Goal: Task Accomplishment & Management: Complete application form

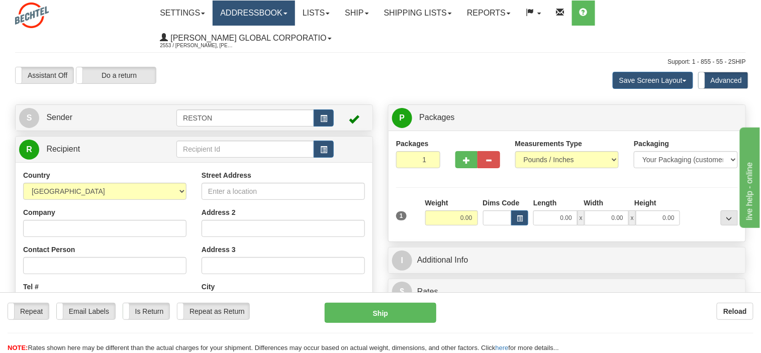
click at [285, 10] on link "Addressbook" at bounding box center [253, 13] width 82 height 25
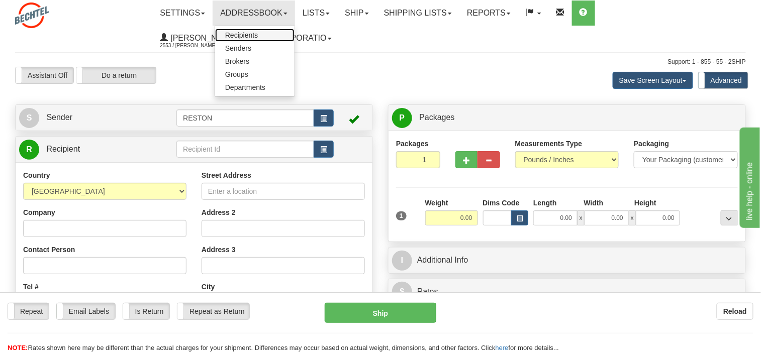
click at [258, 33] on span "Recipients" at bounding box center [241, 35] width 33 height 8
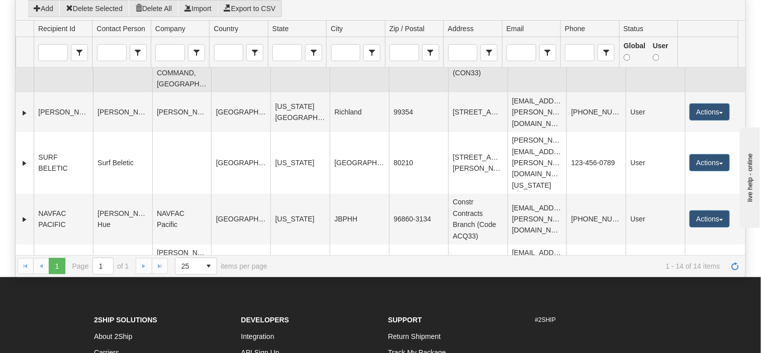
scroll to position [100, 0]
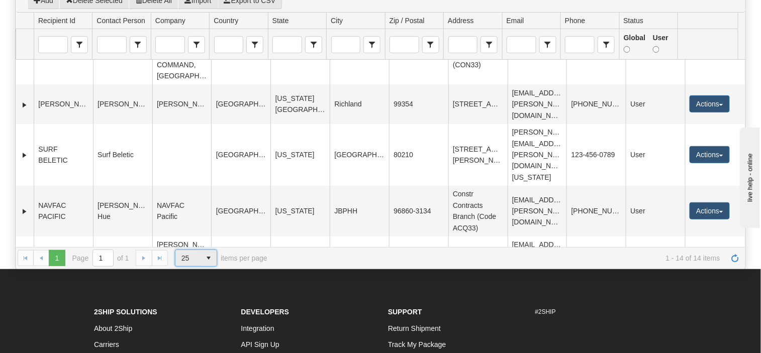
click at [208, 250] on span "select" at bounding box center [208, 258] width 16 height 16
click at [194, 286] on li "100" at bounding box center [196, 291] width 42 height 14
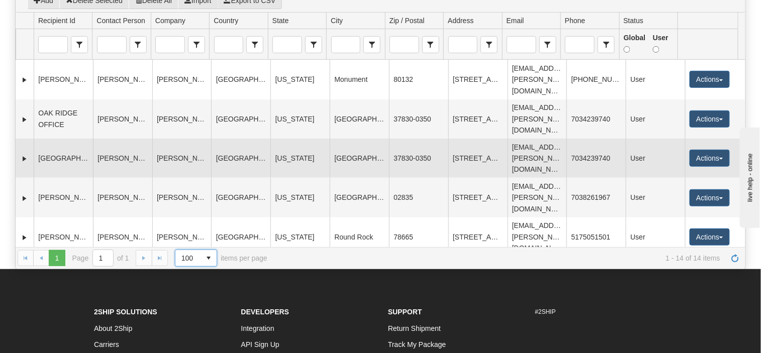
scroll to position [0, 0]
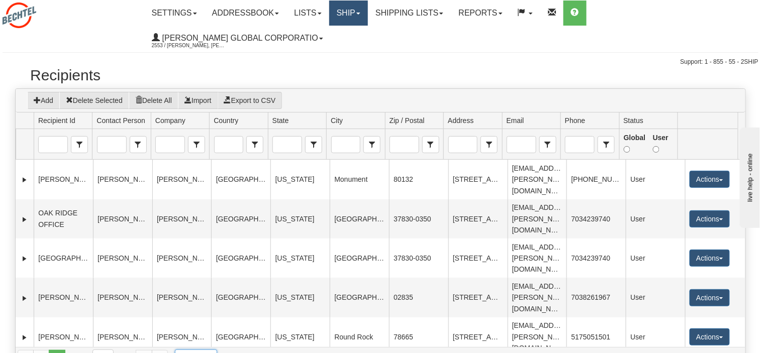
click at [363, 11] on link "Ship" at bounding box center [348, 13] width 39 height 25
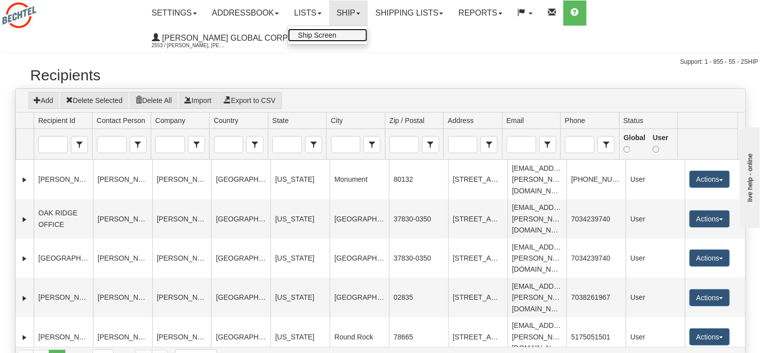
click at [326, 35] on span "Ship Screen" at bounding box center [317, 35] width 38 height 8
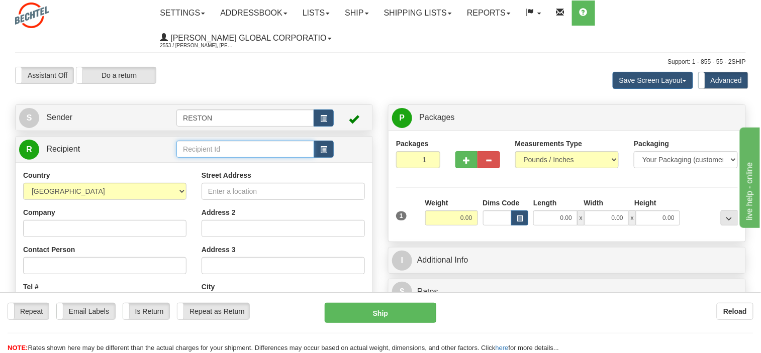
click at [209, 147] on input "text" at bounding box center [245, 149] width 138 height 17
click at [218, 150] on input "text" at bounding box center [245, 149] width 138 height 17
paste input "Attorneys Association "PricewaterhouseCoopers Legal","
type input "Attorneys Association "PricewaterhouseCoopers Legal""
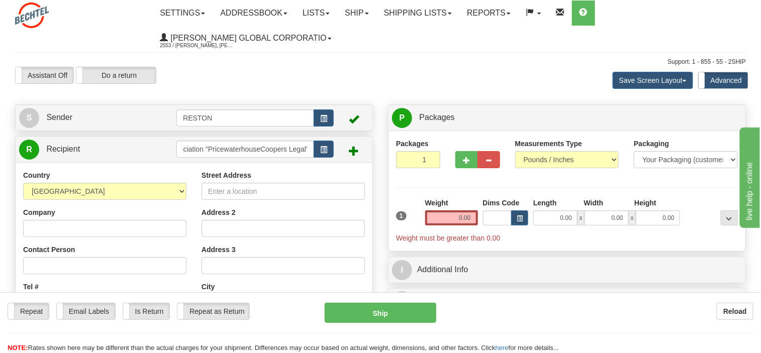
scroll to position [0, 0]
click at [43, 225] on div "Company" at bounding box center [104, 222] width 163 height 30
click at [43, 226] on input "Company" at bounding box center [104, 228] width 163 height 17
paste input "Attorneys Association "PricewaterhouseCoopers Legal","
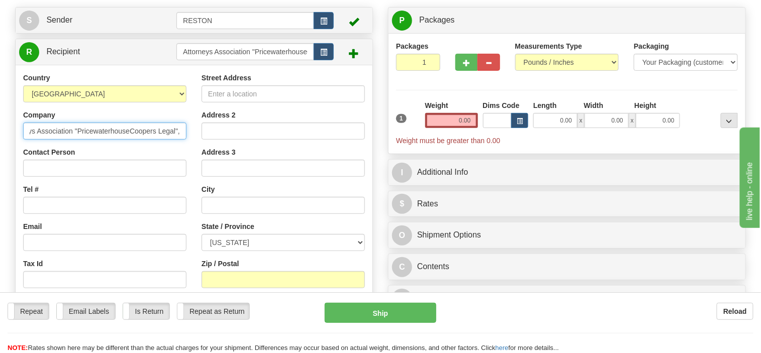
scroll to position [100, 0]
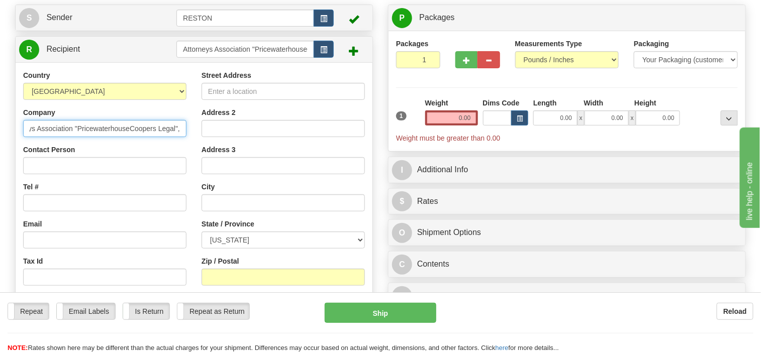
type input "Attorneys Association "PricewaterhouseCoopers Legal","
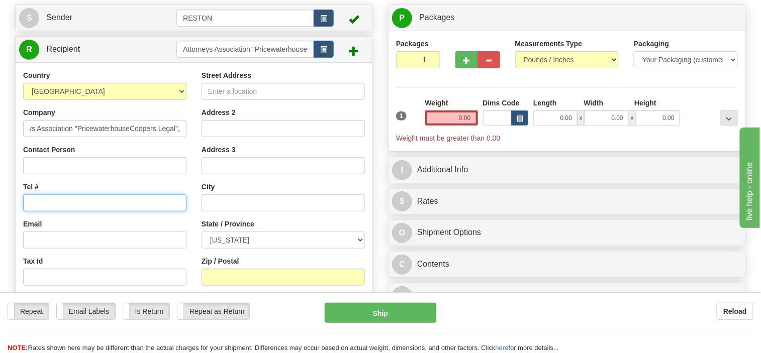
scroll to position [0, 0]
click at [70, 200] on input "Tel #" at bounding box center [104, 202] width 163 height 17
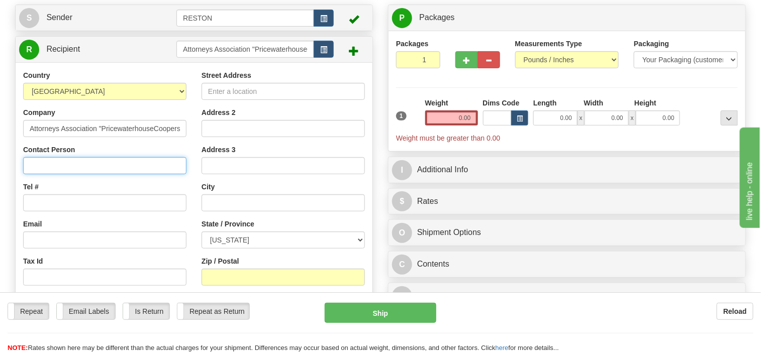
click at [38, 164] on input "Contact Person" at bounding box center [104, 165] width 163 height 17
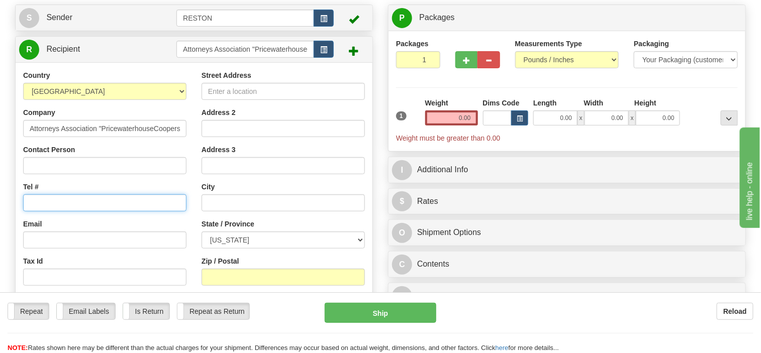
click at [34, 202] on input "Tel #" at bounding box center [104, 202] width 163 height 17
paste input "+380 44 354 04 04"
type input "+380 44 354 04 04"
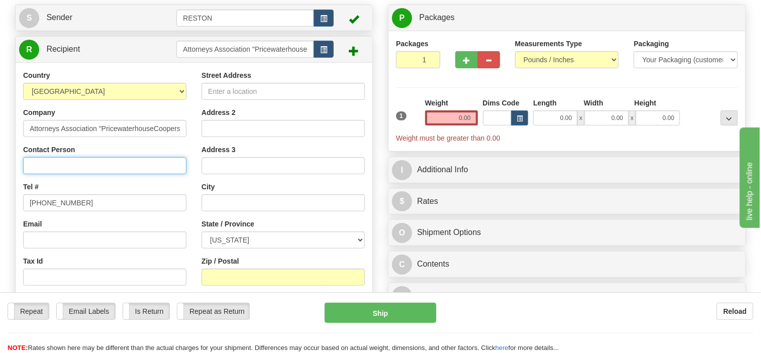
click at [47, 161] on input "Contact Person" at bounding box center [104, 165] width 163 height 17
paste input "Anton Kutyrkin"
type input "Anton Kutyrkin"
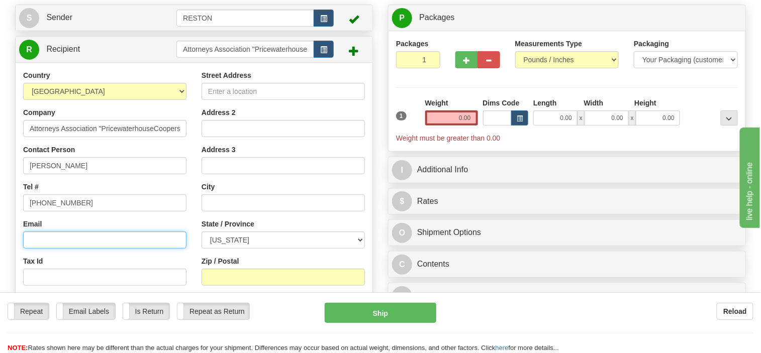
click at [59, 235] on input "Email" at bounding box center [104, 240] width 163 height 17
click at [54, 238] on input "Email" at bounding box center [104, 240] width 163 height 17
paste input "anton.kutyrkin@pwc.com"
type input "anton.kutyrkin@pwc.com"
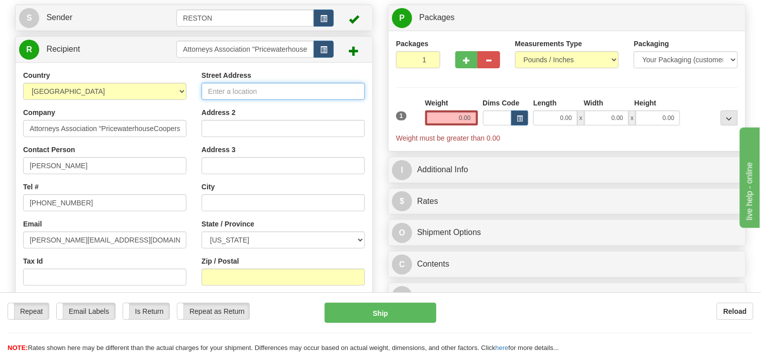
click at [240, 88] on input "Street Address" at bounding box center [282, 91] width 163 height 17
paste input "75 Zhylyanska Street"
type input "75 Zhylyanska Street"
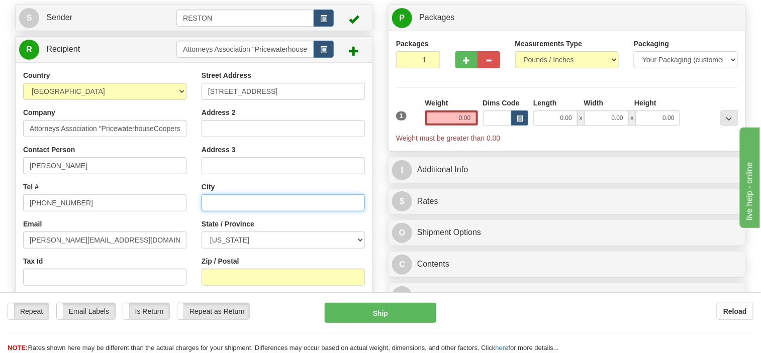
click at [236, 201] on input "text" at bounding box center [282, 202] width 163 height 17
click at [220, 200] on input "text" at bounding box center [282, 202] width 163 height 17
paste input "Kyiv"
type input "Kyiv"
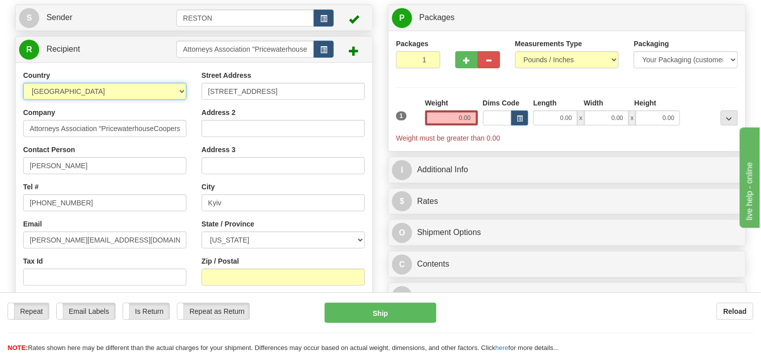
click at [180, 86] on select "AFGHANISTAN ALAND ISLANDS ALBANIA ALGERIA AMERICAN SAMOA ANDORRA ANGOLA ANGUILL…" at bounding box center [104, 91] width 163 height 17
select select "UA"
click at [23, 83] on select "AFGHANISTAN ALAND ISLANDS ALBANIA ALGERIA AMERICAN SAMOA ANDORRA ANGOLA ANGUILL…" at bounding box center [104, 91] width 163 height 17
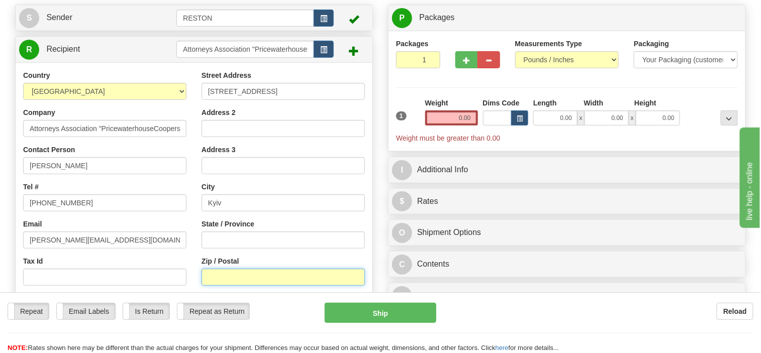
click at [226, 274] on input "Zip / Postal" at bounding box center [282, 277] width 163 height 17
paste input "01032"
type input "01032"
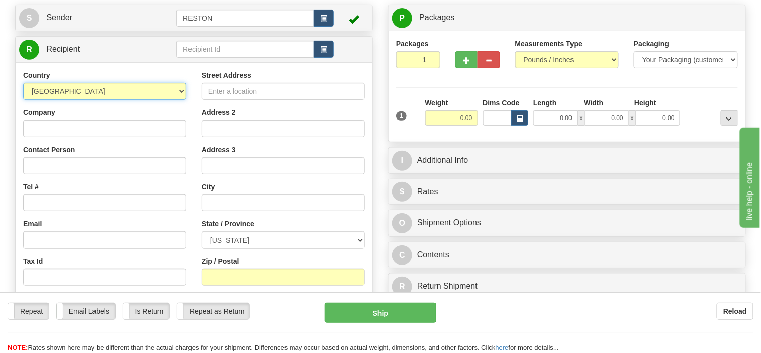
click at [180, 88] on select "AFGHANISTAN ALAND ISLANDS ALBANIA ALGERIA AMERICAN SAMOA ANDORRA ANGOLA ANGUILL…" at bounding box center [104, 91] width 163 height 17
select select "UA"
click at [23, 83] on select "AFGHANISTAN ALAND ISLANDS ALBANIA ALGERIA AMERICAN SAMOA ANDORRA ANGOLA ANGUILL…" at bounding box center [104, 91] width 163 height 17
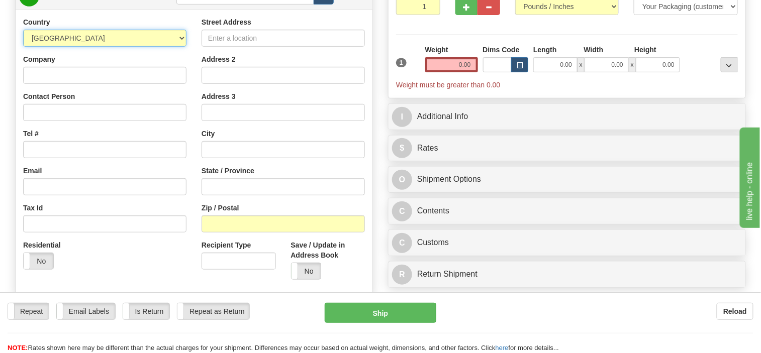
scroll to position [100, 0]
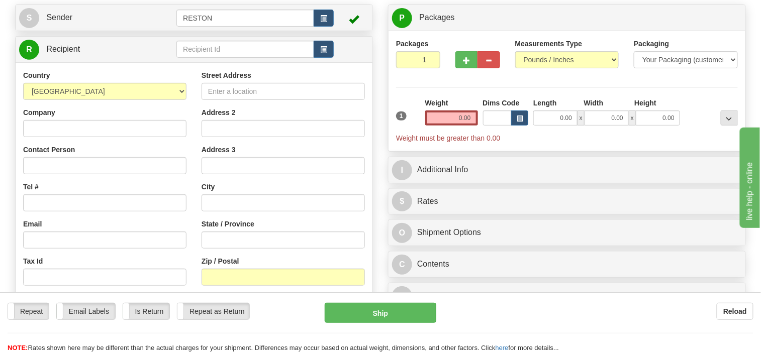
click at [140, 226] on div "Email" at bounding box center [104, 234] width 163 height 30
click at [96, 131] on input "Company" at bounding box center [104, 128] width 163 height 17
click at [38, 125] on input "Company" at bounding box center [104, 128] width 163 height 17
paste input "Attorneys Association "PricewaterhouseCoopers Legal"
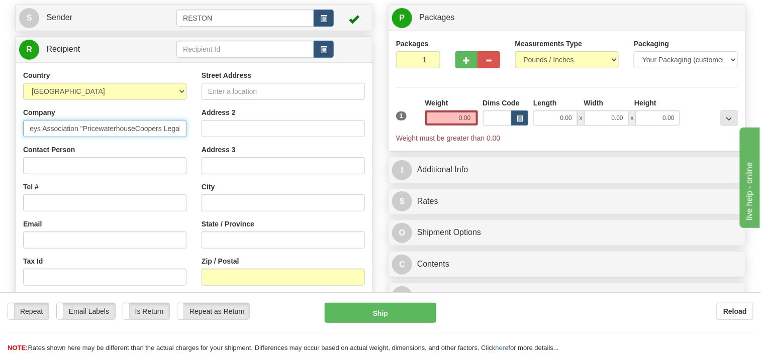
scroll to position [0, 21]
type input "Attorneys Association "PricewaterhouseCoopers Legal""
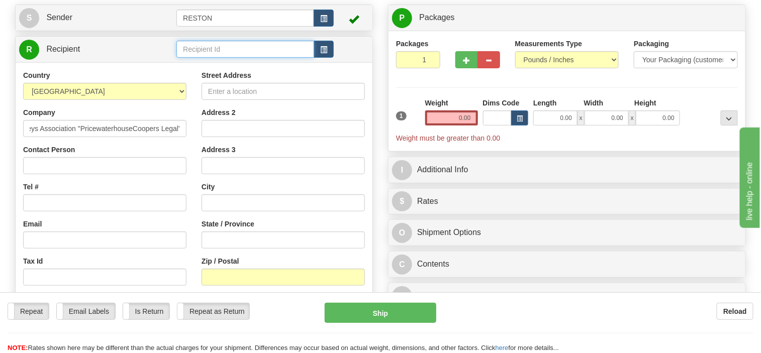
scroll to position [0, 0]
click at [203, 52] on input "text" at bounding box center [245, 49] width 138 height 17
paste input "Attorneys Association "PricewaterhouseCoopers Legal"
type input "Attorneys Association "PricewaterhouseCoopers Legal""
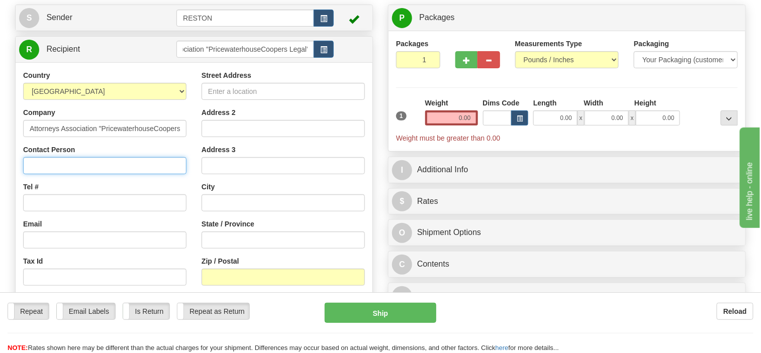
scroll to position [0, 0]
click at [45, 162] on input "Contact Person" at bounding box center [104, 165] width 163 height 17
click at [81, 163] on input "Contact Person" at bounding box center [104, 165] width 163 height 17
paste input "Anton Kutyrkin"
type input "Anton Kutyrkin"
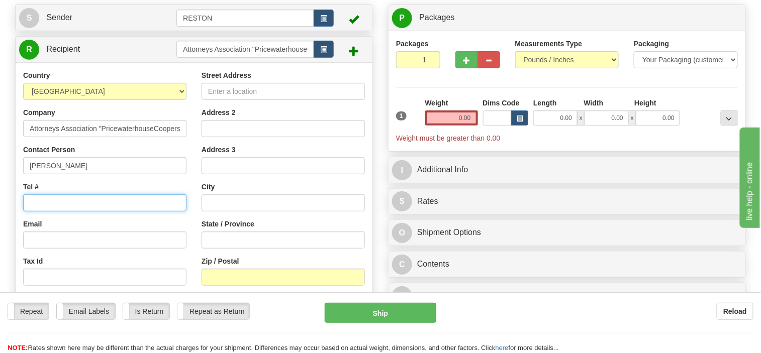
click at [53, 197] on input "Tel #" at bounding box center [104, 202] width 163 height 17
paste input "+380 44 354 04 04"
type input "+380 44 354 04 04"
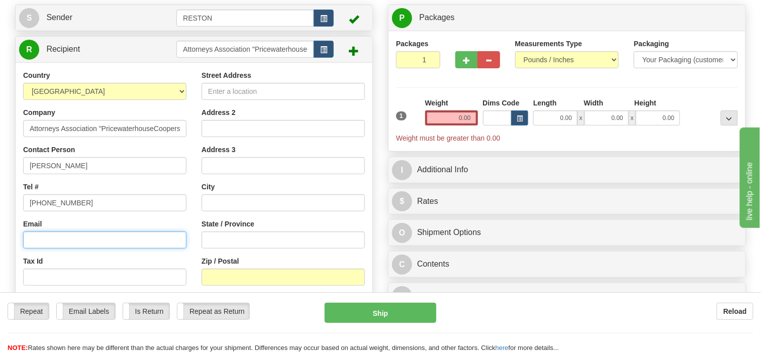
click at [40, 236] on input "Email" at bounding box center [104, 240] width 163 height 17
paste input "anton.kutyrkin@pwc.com"
type input "anton.kutyrkin@pwc.com"
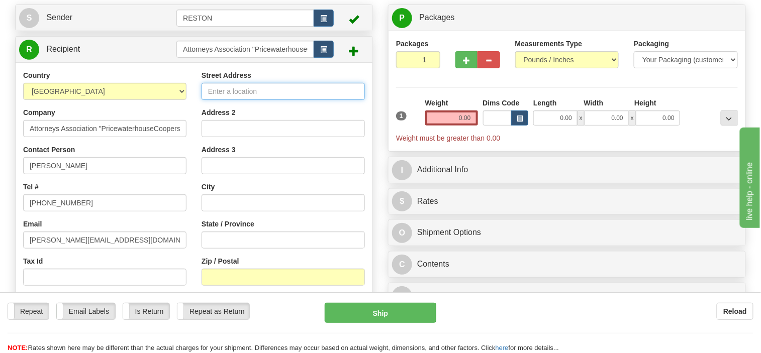
drag, startPoint x: 253, startPoint y: 91, endPoint x: 237, endPoint y: 94, distance: 16.5
click at [253, 91] on input "Street Address" at bounding box center [282, 91] width 163 height 17
click at [228, 89] on input "Street Address" at bounding box center [282, 91] width 163 height 17
paste input "75 Zhylyanska Street"
type input "75 Zhylyanska Street"
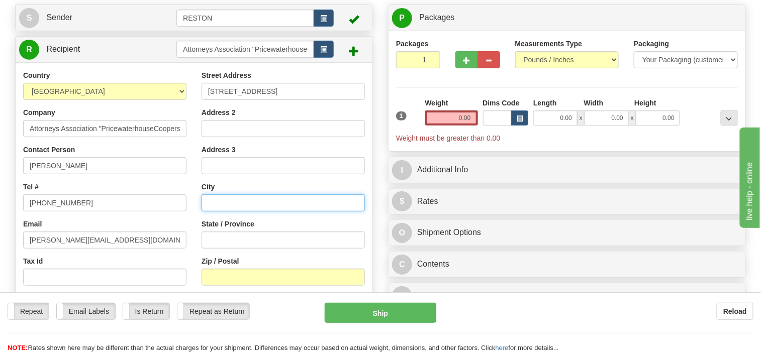
click at [240, 198] on input "text" at bounding box center [282, 202] width 163 height 17
type input "Kyiv"
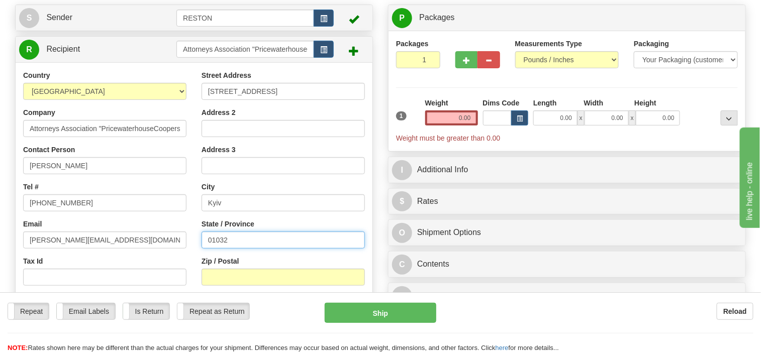
type input "01032"
drag, startPoint x: 241, startPoint y: 240, endPoint x: 204, endPoint y: 238, distance: 36.2
click at [204, 238] on input "01032" at bounding box center [282, 240] width 163 height 17
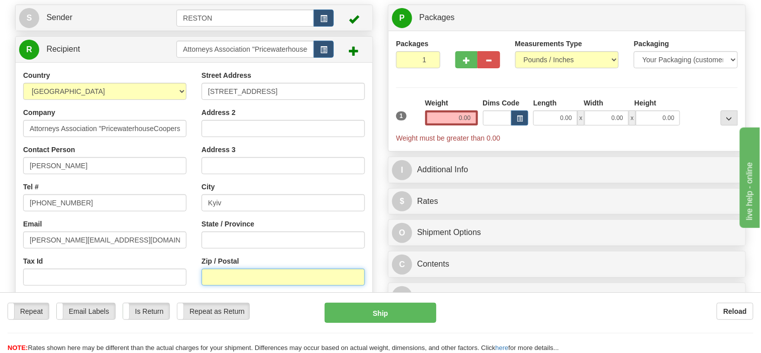
click at [226, 272] on input "Zip / Postal" at bounding box center [282, 277] width 163 height 17
paste input "01032"
type input "01032"
click at [193, 241] on div "Country AFGHANISTAN ALAND ISLANDS ALBANIA ALGERIA AMERICAN SAMOA ANDORRA ANGOLA…" at bounding box center [105, 200] width 178 height 260
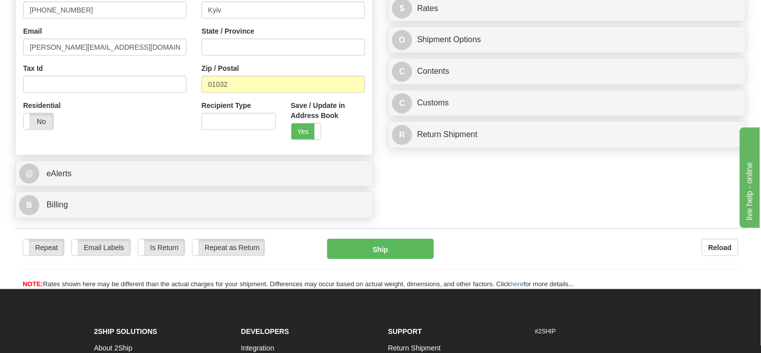
scroll to position [301, 0]
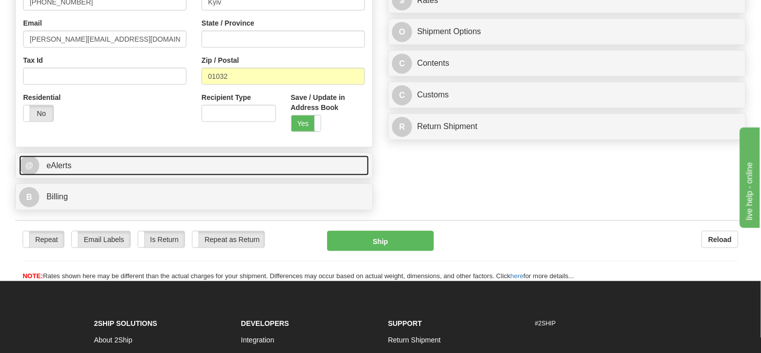
click at [163, 164] on link "@ eAlerts" at bounding box center [194, 166] width 350 height 21
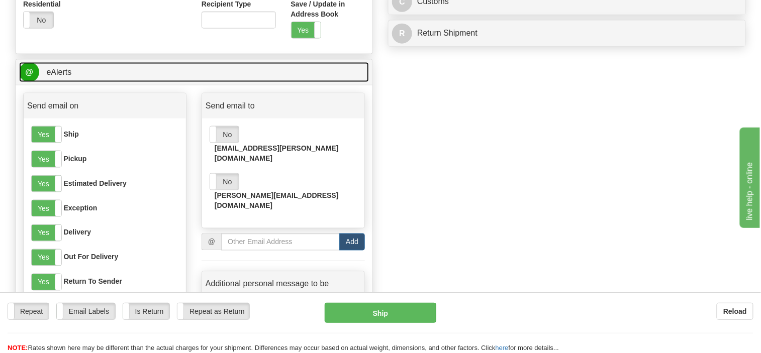
scroll to position [401, 0]
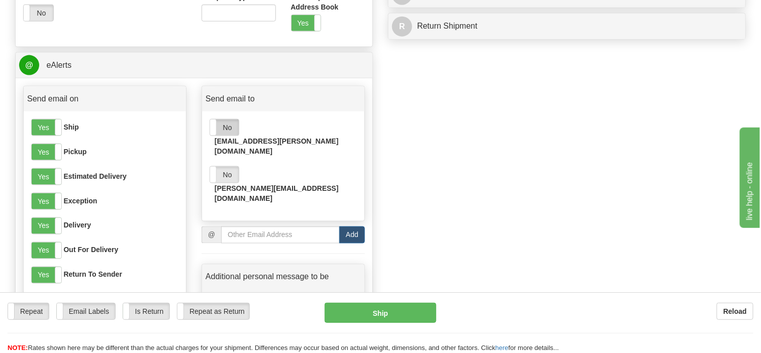
click at [229, 127] on label "No" at bounding box center [224, 128] width 29 height 16
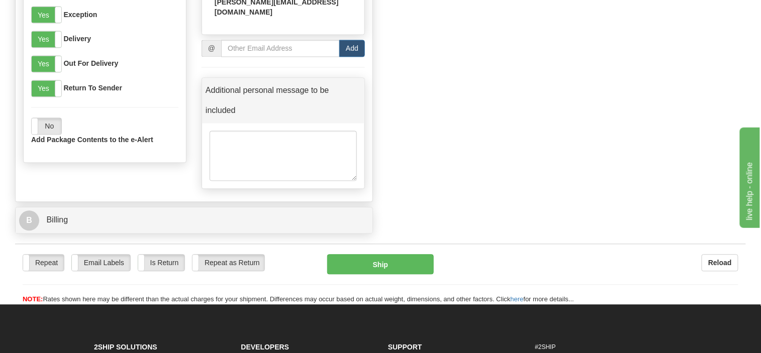
scroll to position [602, 0]
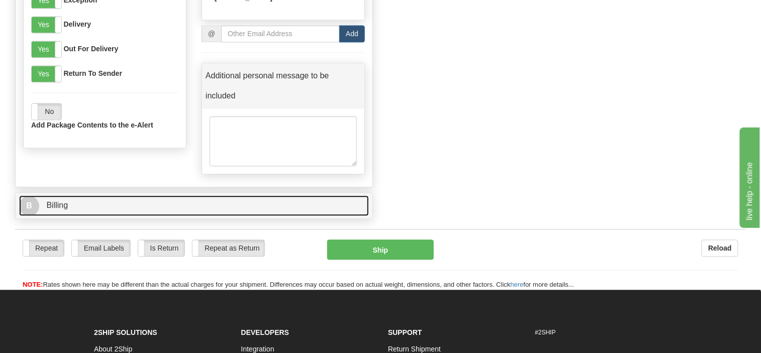
click at [123, 196] on link "B Billing" at bounding box center [194, 206] width 350 height 21
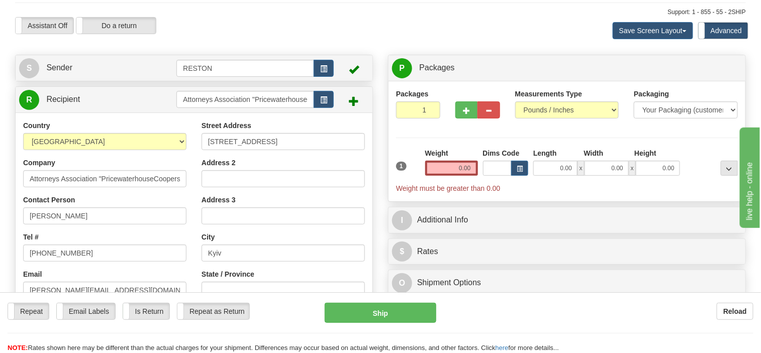
scroll to position [0, 0]
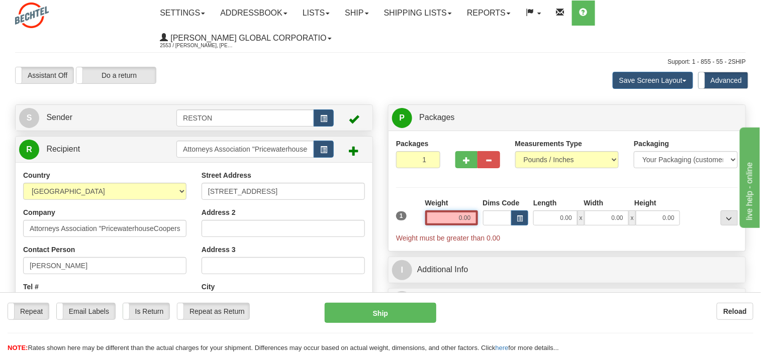
click at [447, 218] on input "0.00" at bounding box center [451, 217] width 53 height 15
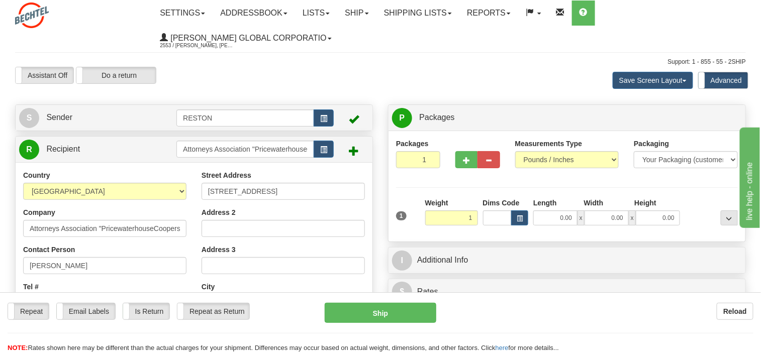
type input "1.00"
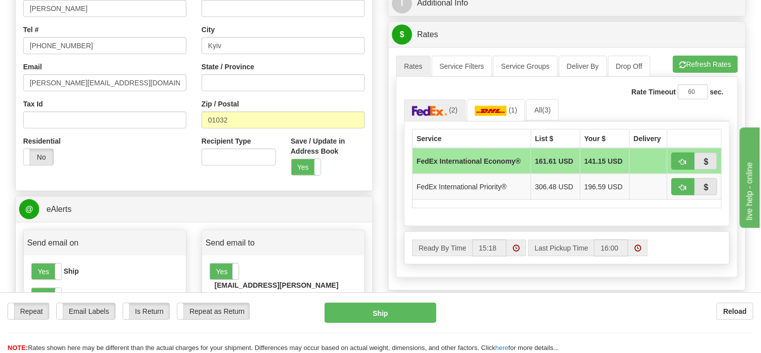
scroll to position [251, 0]
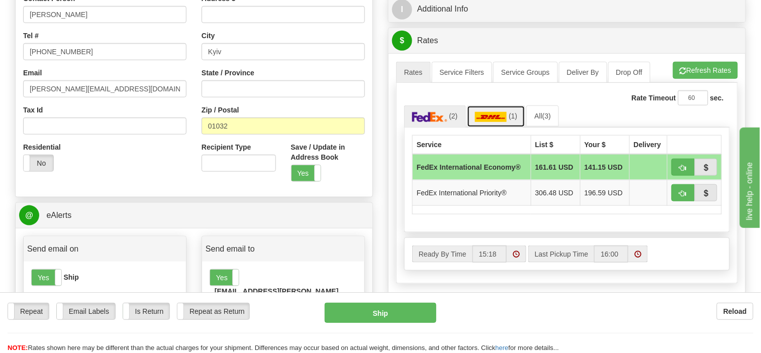
click at [491, 117] on img at bounding box center [491, 117] width 32 height 10
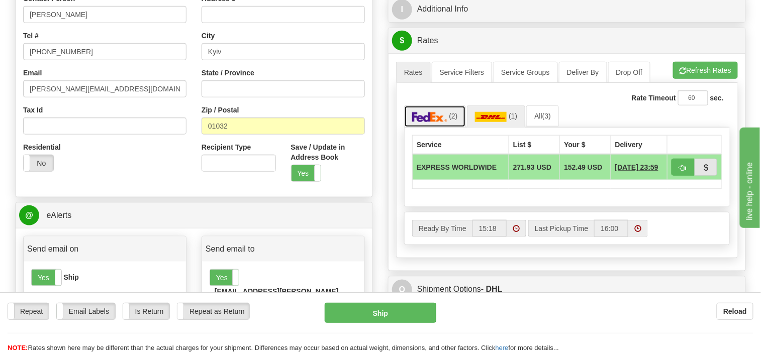
click at [440, 114] on img at bounding box center [429, 117] width 35 height 10
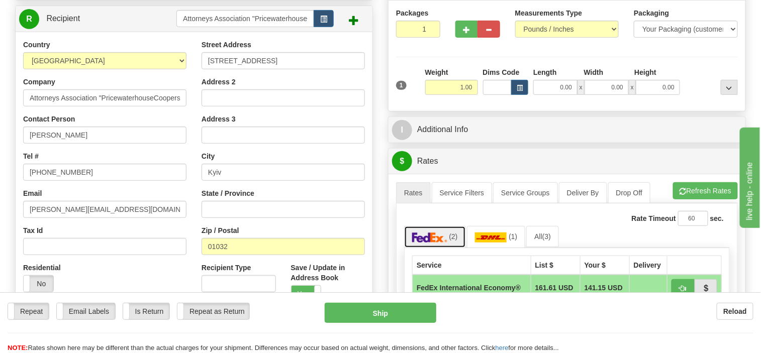
scroll to position [151, 0]
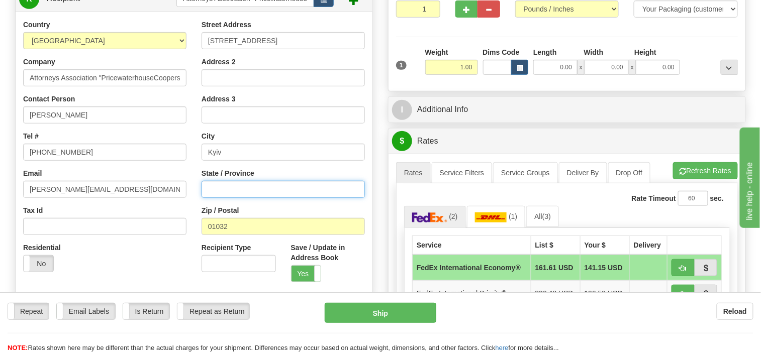
click at [272, 188] on input "State / Province" at bounding box center [282, 189] width 163 height 17
click at [153, 249] on div "Residential Yes No" at bounding box center [105, 261] width 178 height 37
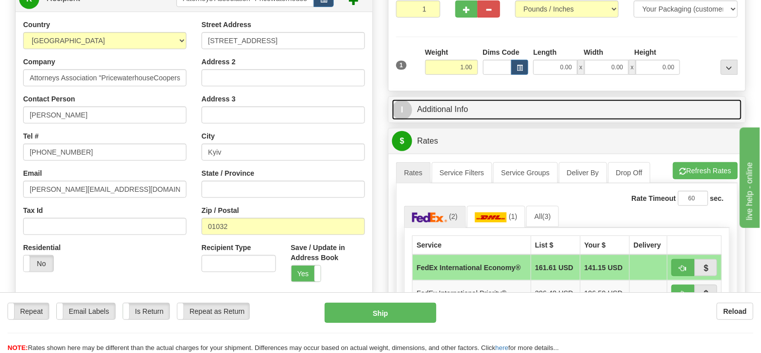
click at [455, 110] on link "I Additional Info" at bounding box center [567, 109] width 350 height 21
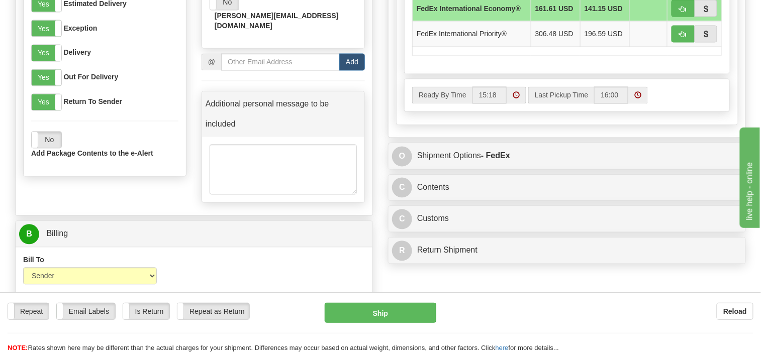
scroll to position [603, 0]
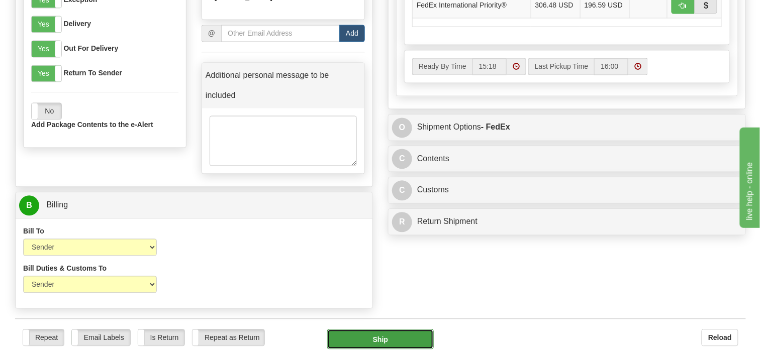
click at [392, 330] on button "Ship" at bounding box center [380, 340] width 106 height 20
type input "03"
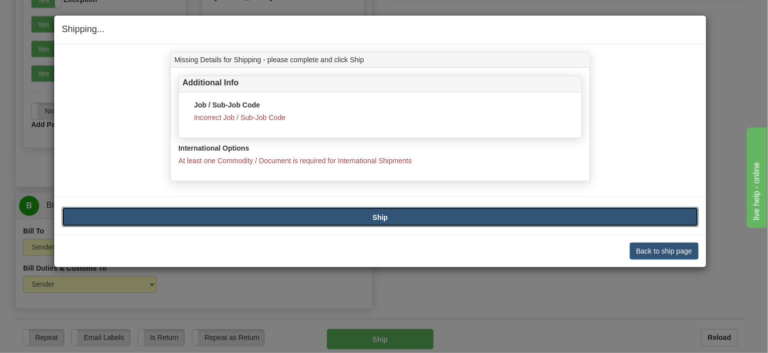
click at [377, 218] on b "Ship" at bounding box center [380, 217] width 15 height 8
click at [663, 248] on button "Back to ship page" at bounding box center [664, 251] width 69 height 17
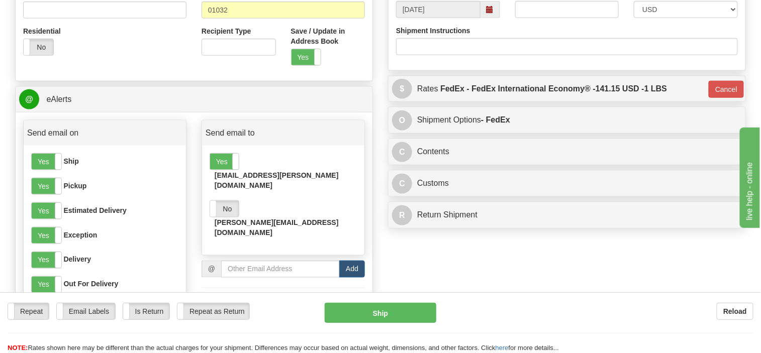
scroll to position [401, 0]
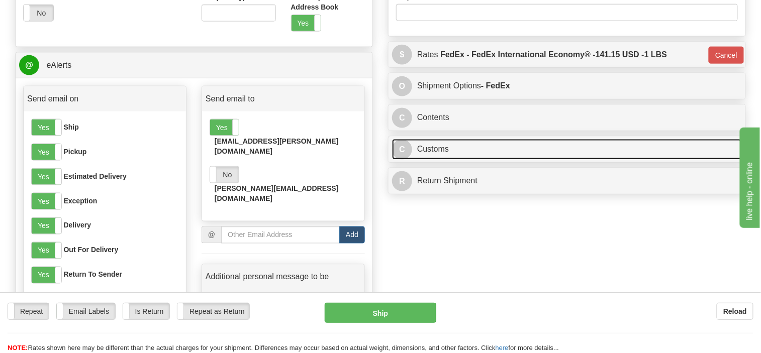
click at [437, 147] on link "C Customs" at bounding box center [567, 149] width 350 height 21
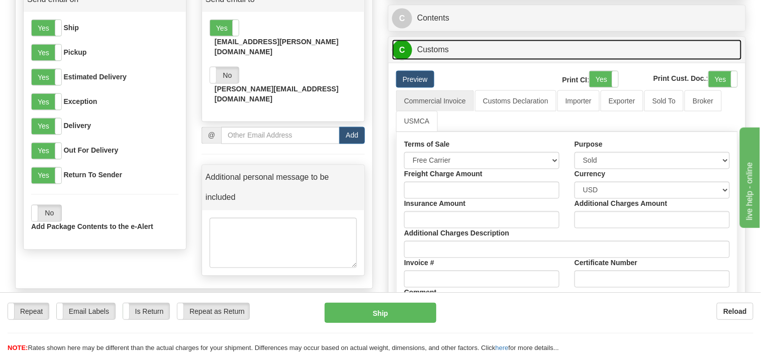
scroll to position [502, 0]
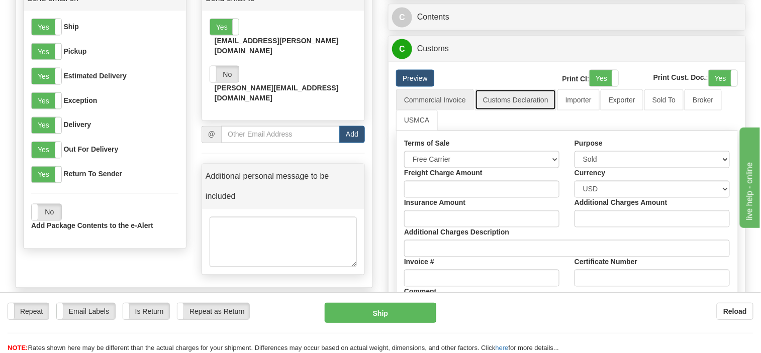
click at [526, 92] on link "Customs Declaration" at bounding box center [515, 99] width 81 height 21
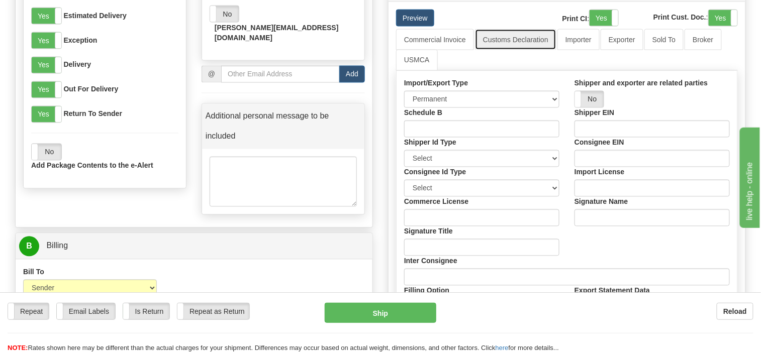
scroll to position [452, 0]
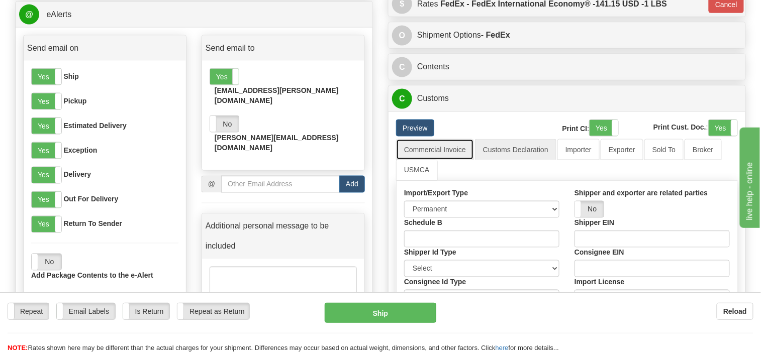
click at [443, 145] on link "Commercial Invoice" at bounding box center [435, 149] width 78 height 21
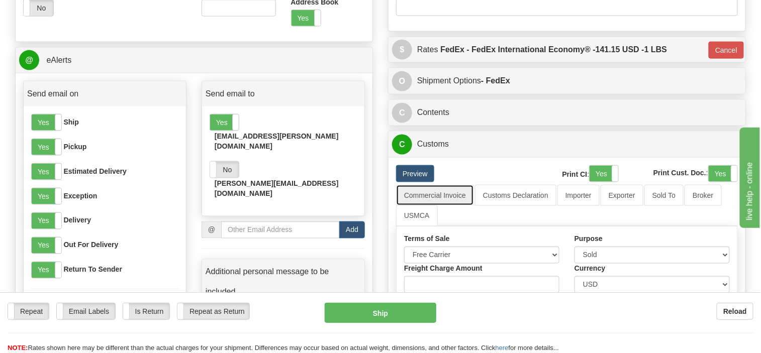
scroll to position [401, 0]
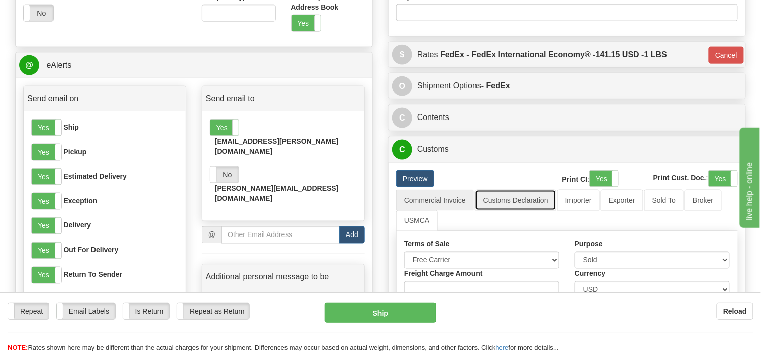
click at [517, 195] on link "Customs Declaration" at bounding box center [515, 200] width 81 height 21
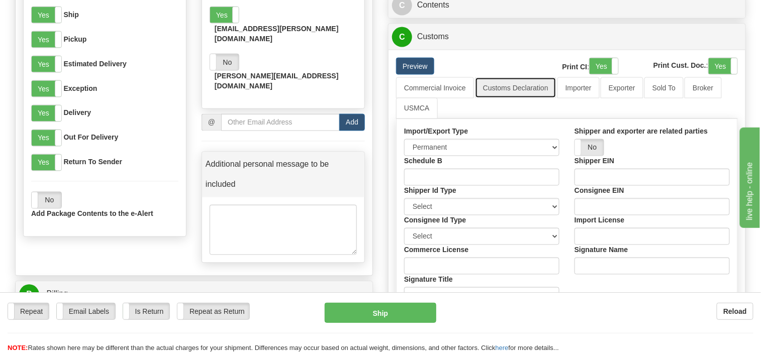
scroll to position [502, 0]
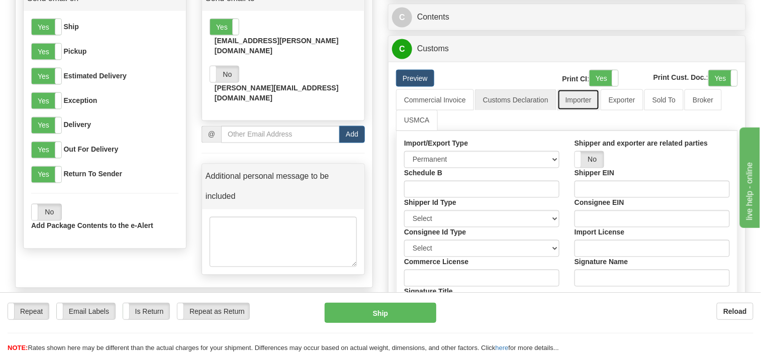
click at [583, 97] on link "Importer" at bounding box center [578, 99] width 42 height 21
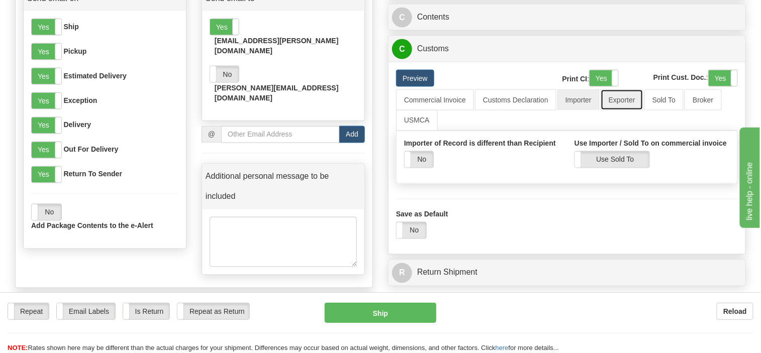
click at [617, 93] on link "Exporter" at bounding box center [621, 99] width 43 height 21
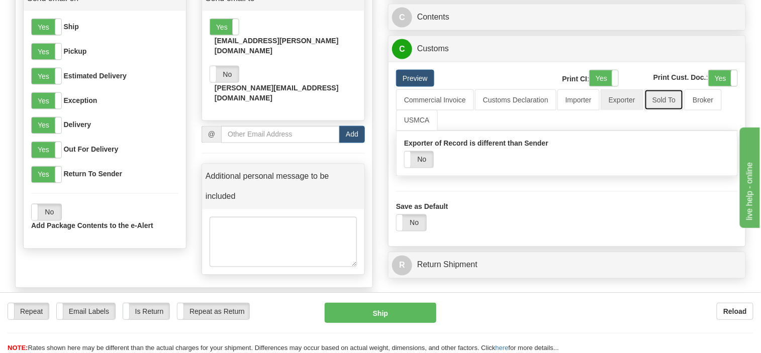
click at [655, 92] on link "Sold To" at bounding box center [663, 99] width 39 height 21
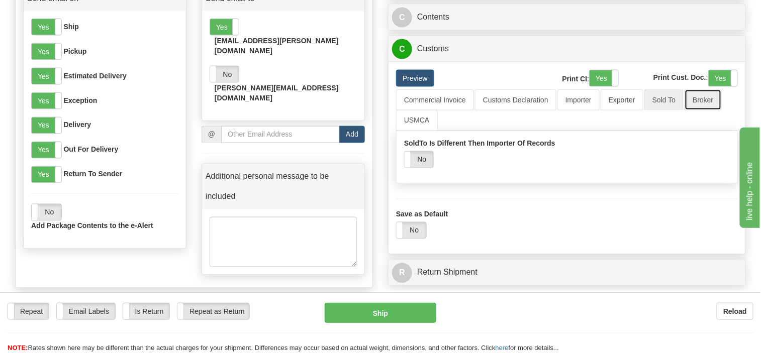
click at [702, 93] on link "Broker" at bounding box center [702, 99] width 37 height 21
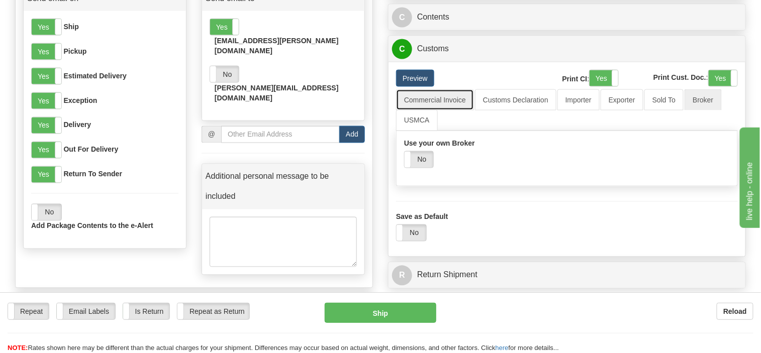
click at [441, 93] on link "Commercial Invoice" at bounding box center [435, 99] width 78 height 21
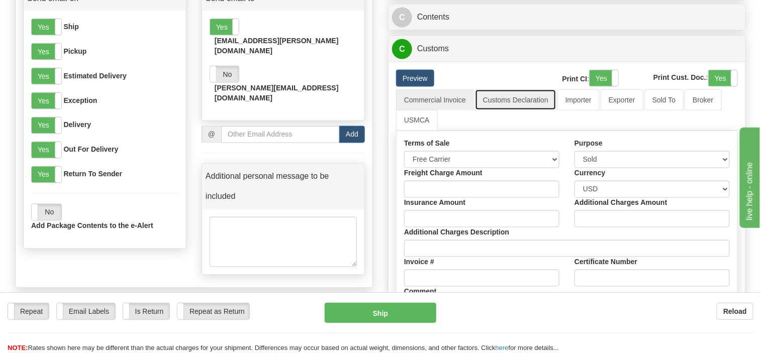
click at [502, 101] on link "Customs Declaration" at bounding box center [515, 99] width 81 height 21
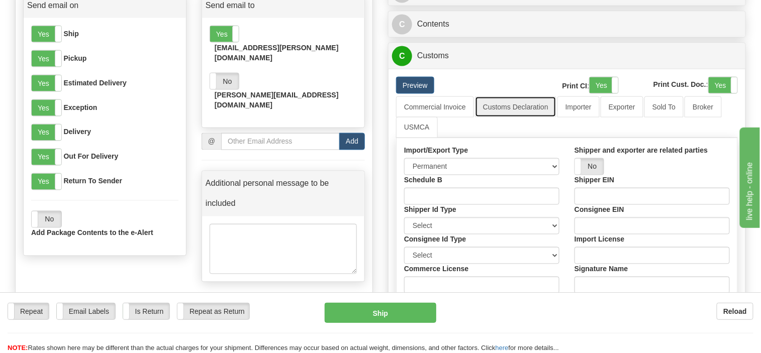
scroll to position [452, 0]
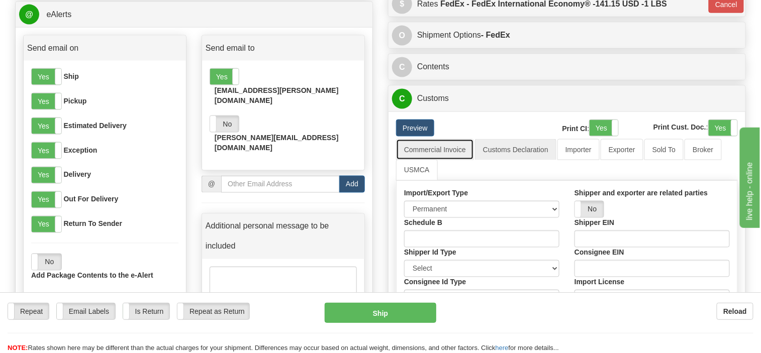
click at [430, 146] on link "Commercial Invoice" at bounding box center [435, 149] width 78 height 21
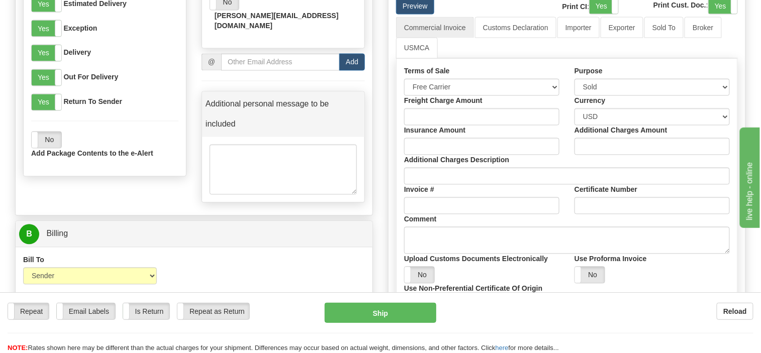
scroll to position [553, 0]
